Goal: Task Accomplishment & Management: Manage account settings

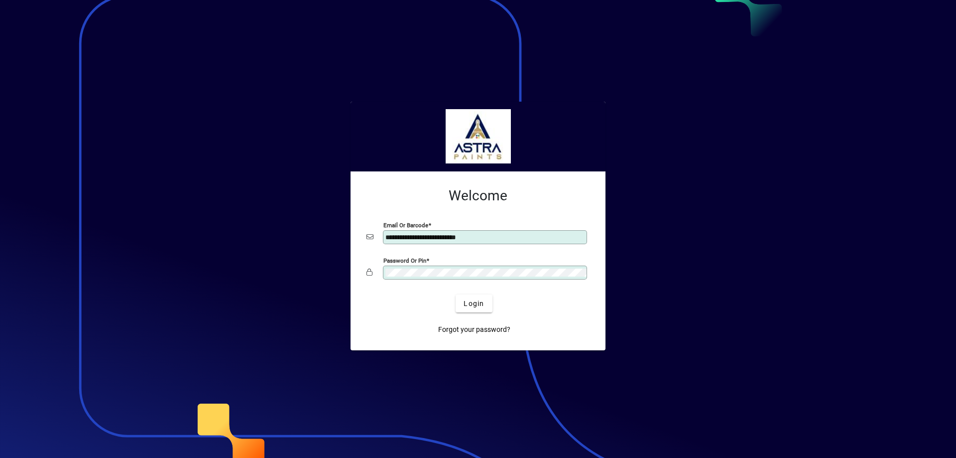
click at [490, 240] on input "**********" at bounding box center [485, 237] width 201 height 8
type input "**********"
click at [469, 305] on span "Login" at bounding box center [474, 303] width 20 height 10
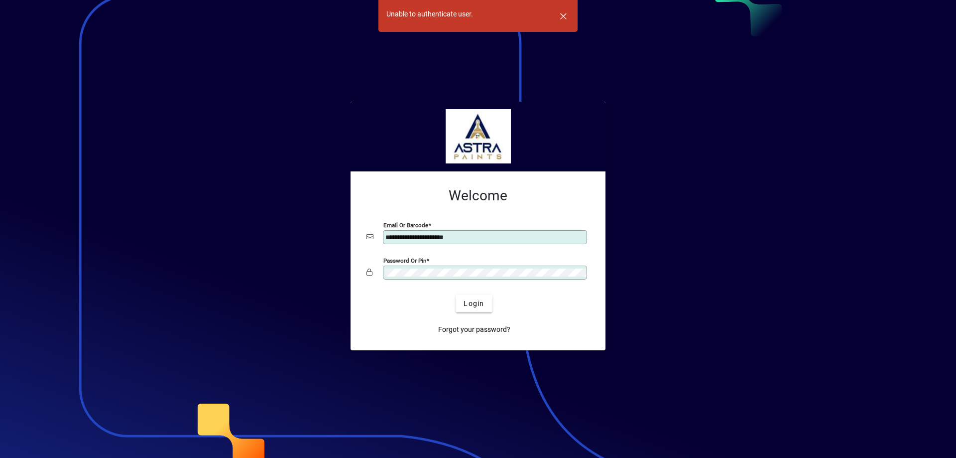
click at [456, 294] on button "Login" at bounding box center [474, 303] width 36 height 18
